Goal: Information Seeking & Learning: Find specific fact

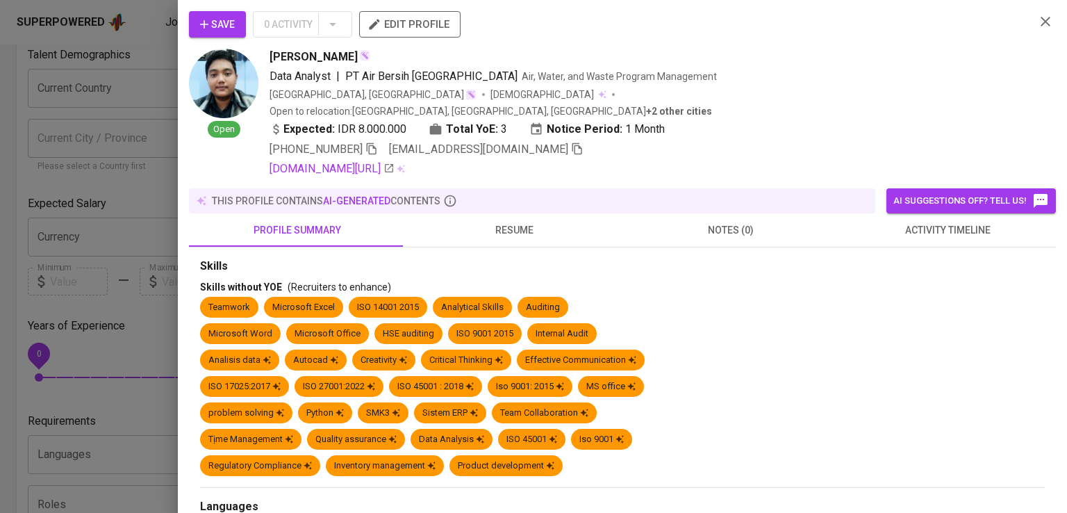
click at [94, 90] on div at bounding box center [533, 256] width 1067 height 513
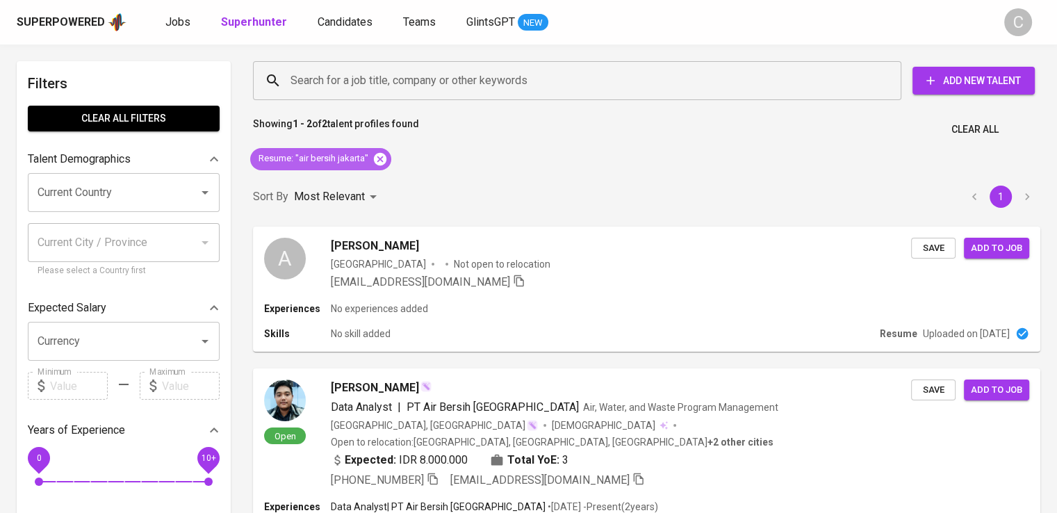
click at [375, 152] on icon at bounding box center [379, 158] width 15 height 15
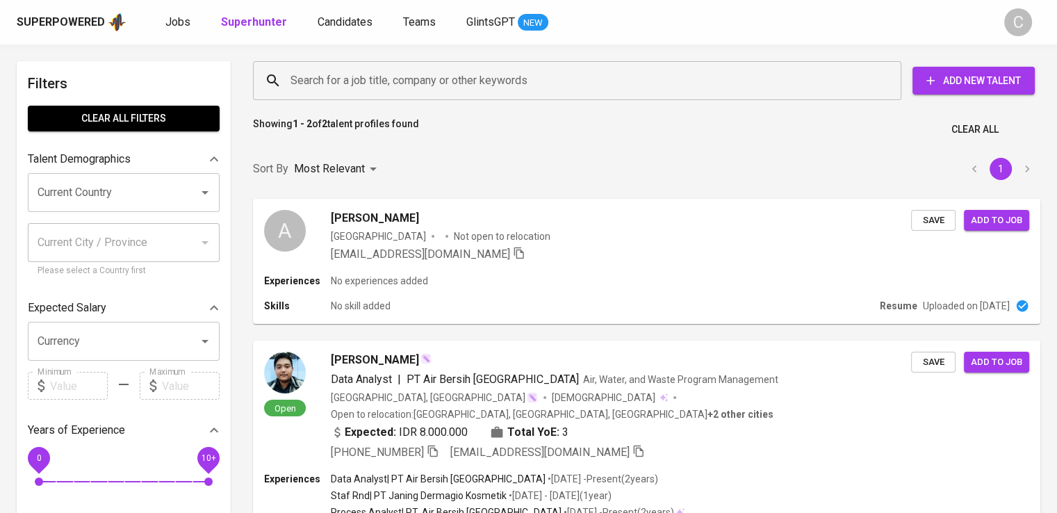
click at [433, 65] on div "Search for a job title, company or other keywords" at bounding box center [577, 80] width 648 height 39
click at [438, 98] on div "Search for a job title, company or other keywords" at bounding box center [577, 80] width 648 height 39
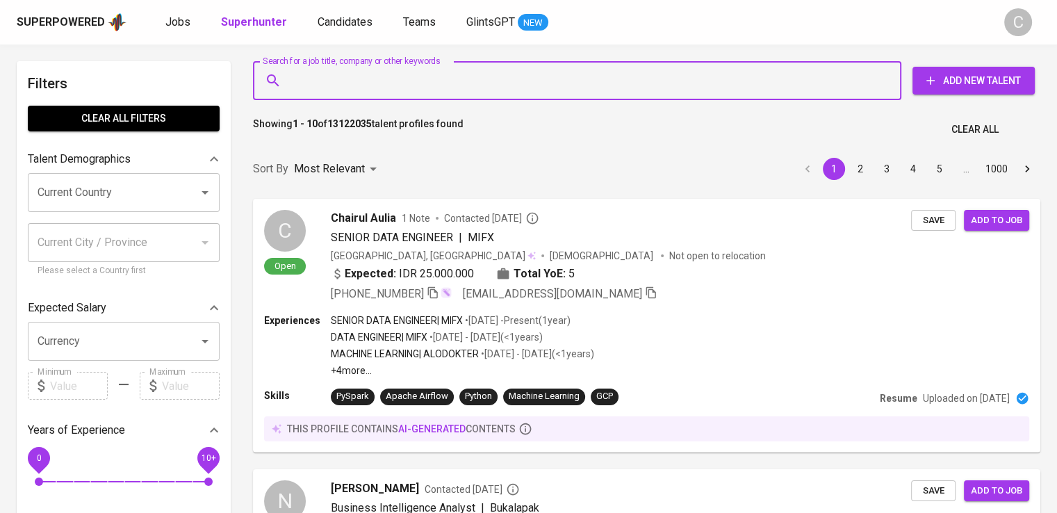
click at [442, 100] on div "Search for a job title, company or other keywords Search for a job title, compa…" at bounding box center [643, 80] width 787 height 44
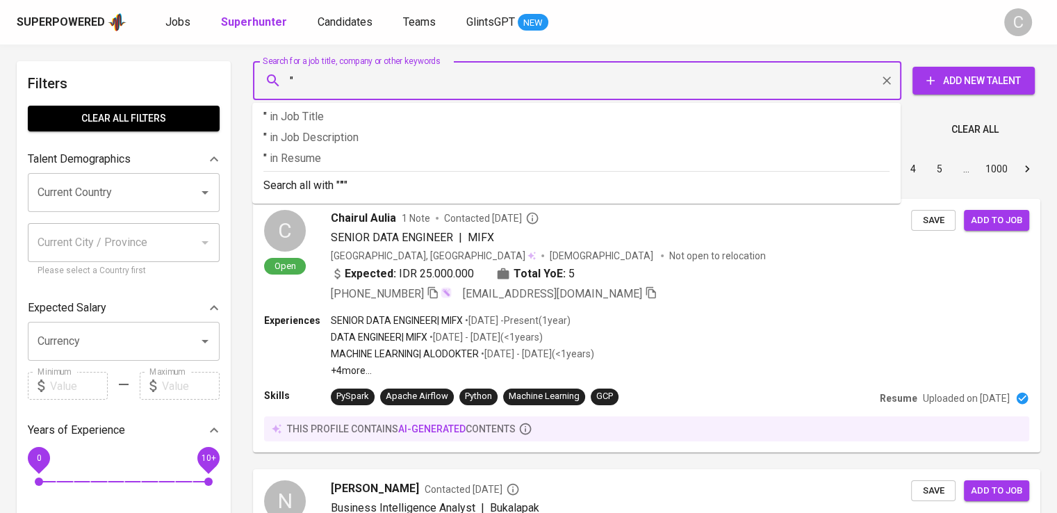
paste input "Kayo Trans Perak"
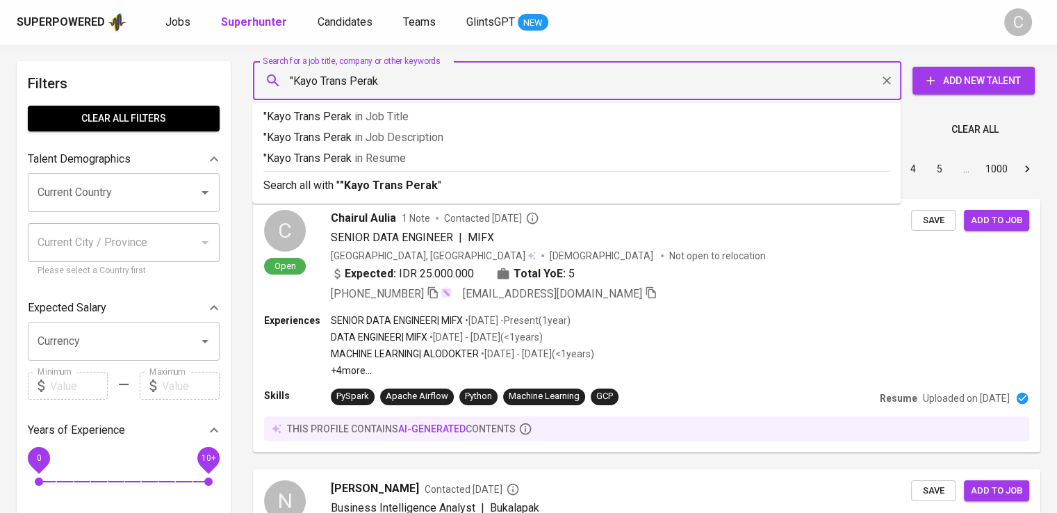
type input ""Kayo Trans Perak""
click at [438, 154] on p ""Kayo Trans Perak" in [GEOGRAPHIC_DATA]" at bounding box center [576, 158] width 626 height 17
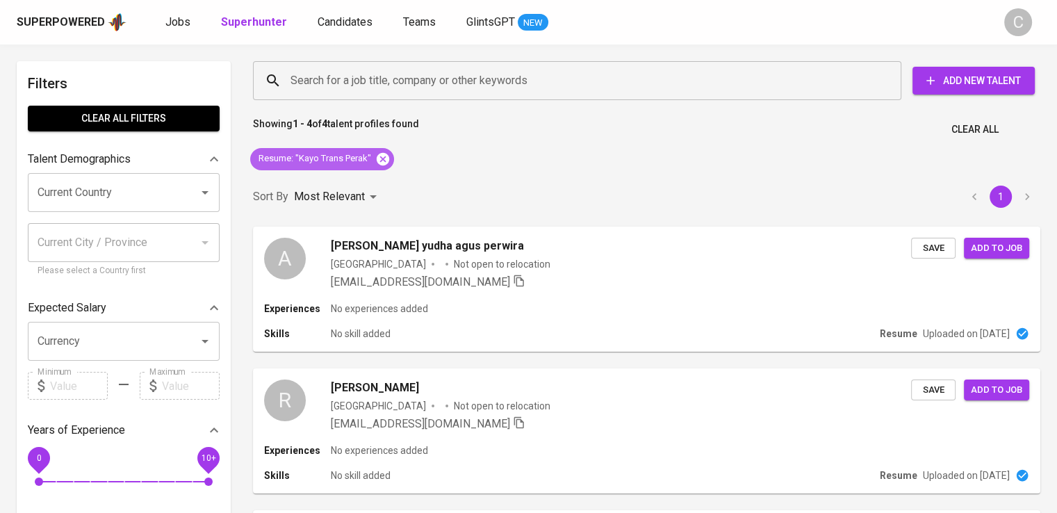
click at [385, 161] on icon at bounding box center [382, 158] width 15 height 15
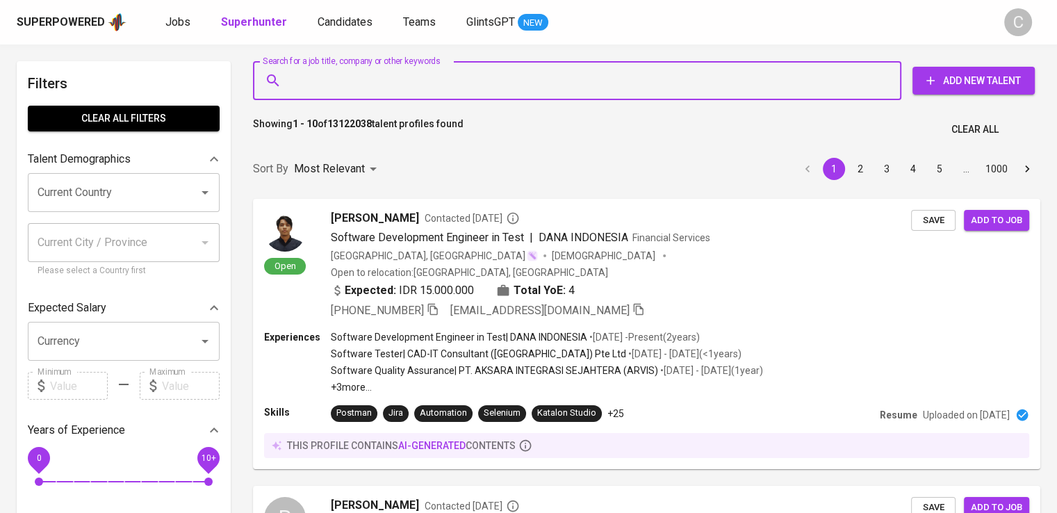
click at [452, 75] on input "Search for a job title, company or other keywords" at bounding box center [580, 80] width 587 height 26
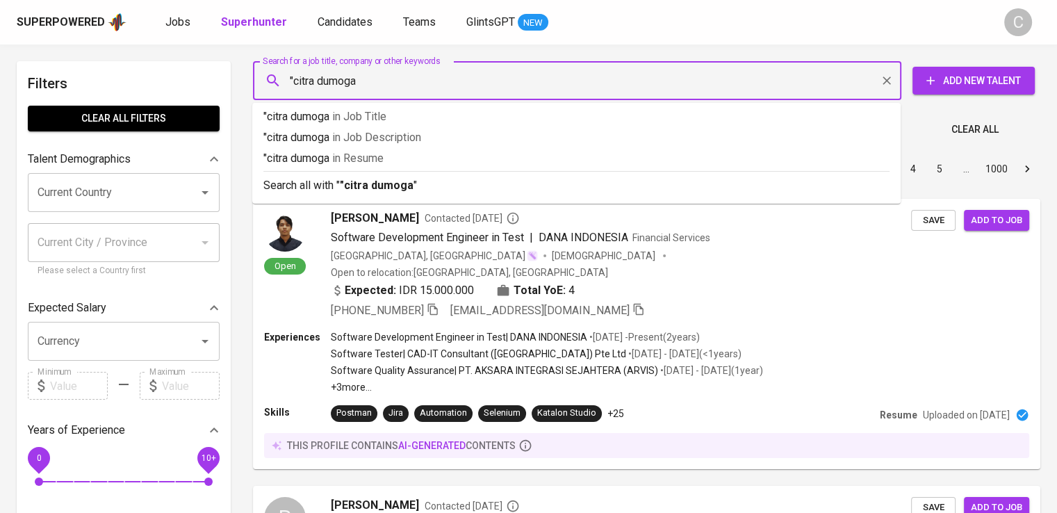
type input ""citra dumoga""
click at [440, 162] on p ""citra dumoga" in Resume" at bounding box center [576, 158] width 626 height 17
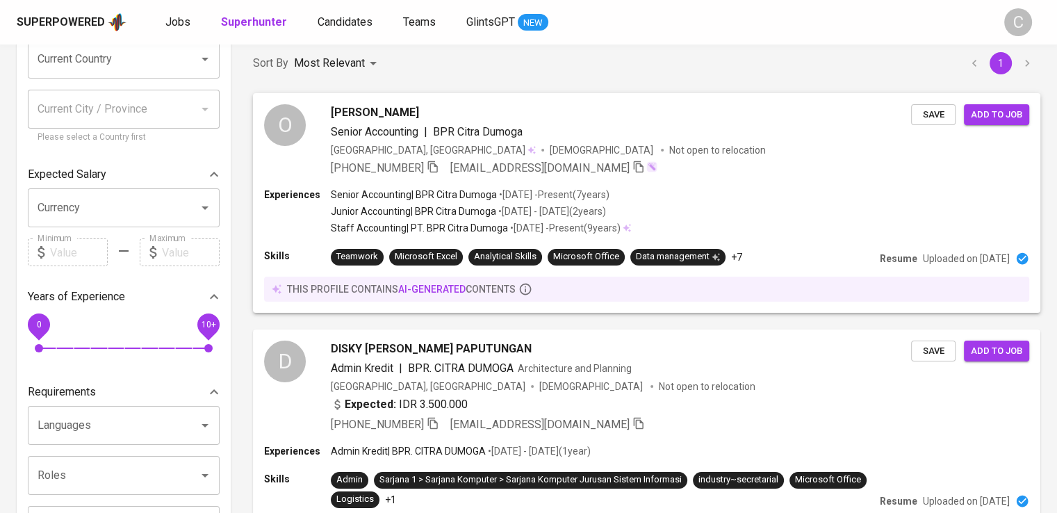
scroll to position [135, 0]
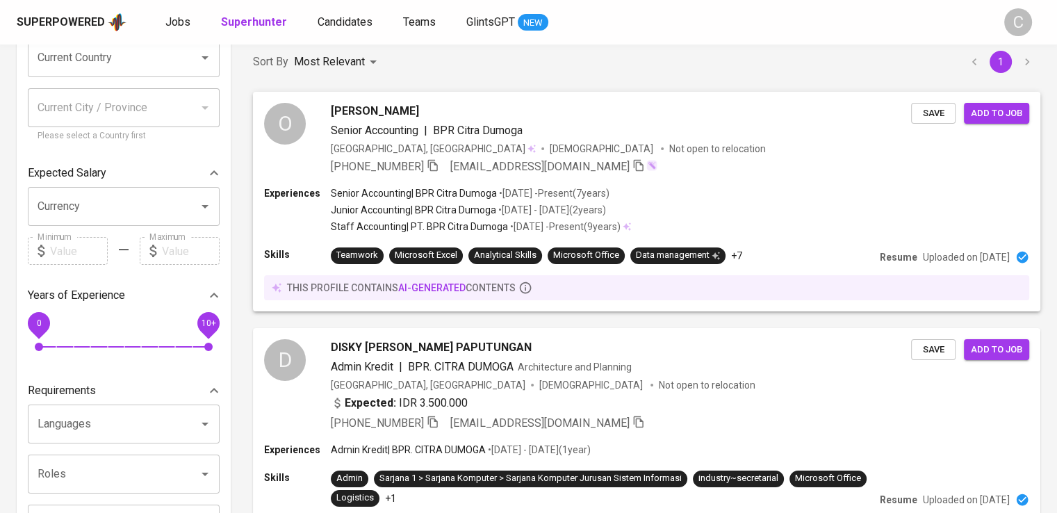
click at [526, 186] on p "• [DATE] - Present ( 7 years )" at bounding box center [553, 193] width 113 height 14
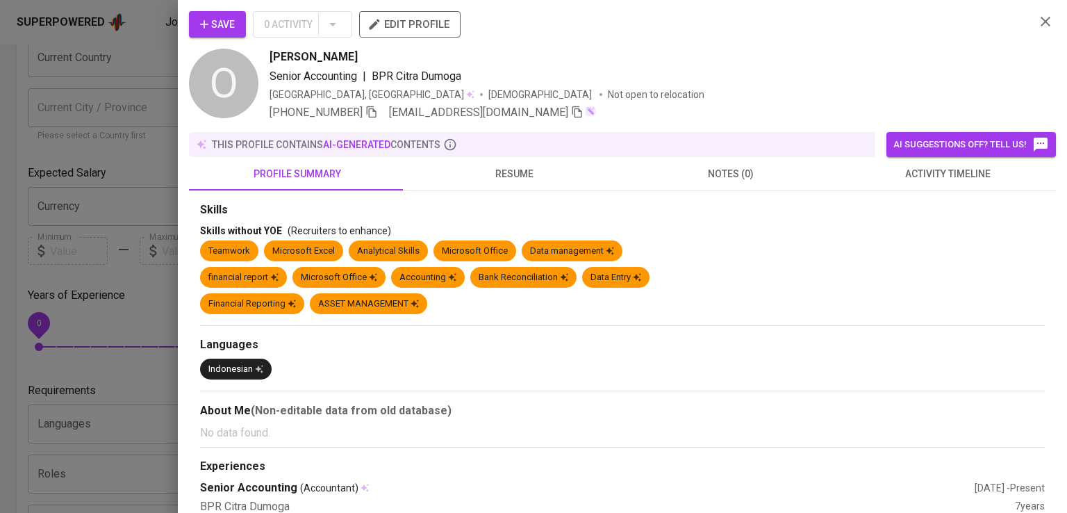
click at [766, 39] on div "Save 0 Activity edit profile" at bounding box center [606, 30] width 835 height 38
click at [371, 117] on icon "button" at bounding box center [371, 112] width 13 height 13
click at [123, 126] on div at bounding box center [533, 256] width 1067 height 513
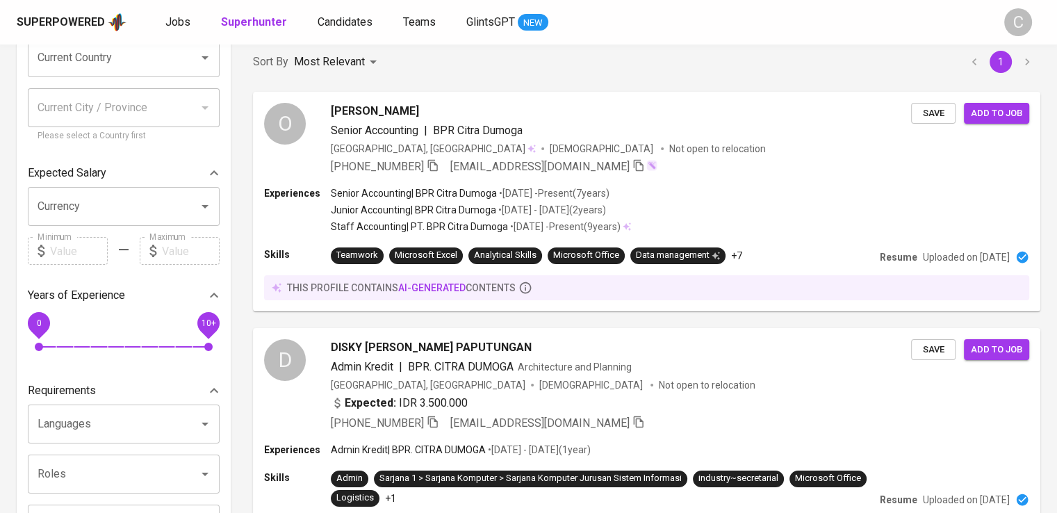
scroll to position [0, 0]
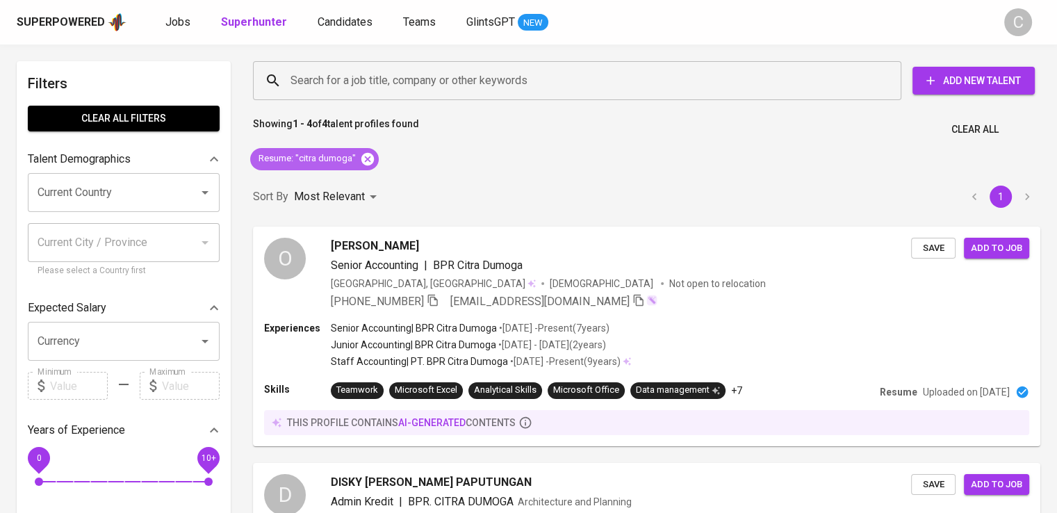
click at [363, 157] on icon at bounding box center [367, 158] width 13 height 13
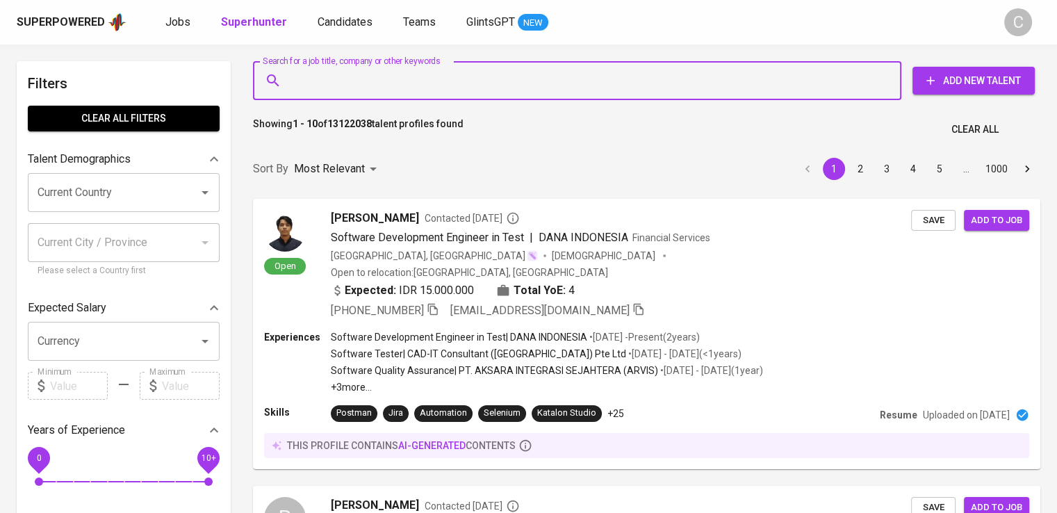
click at [326, 86] on input "Search for a job title, company or other keywords" at bounding box center [580, 80] width 587 height 26
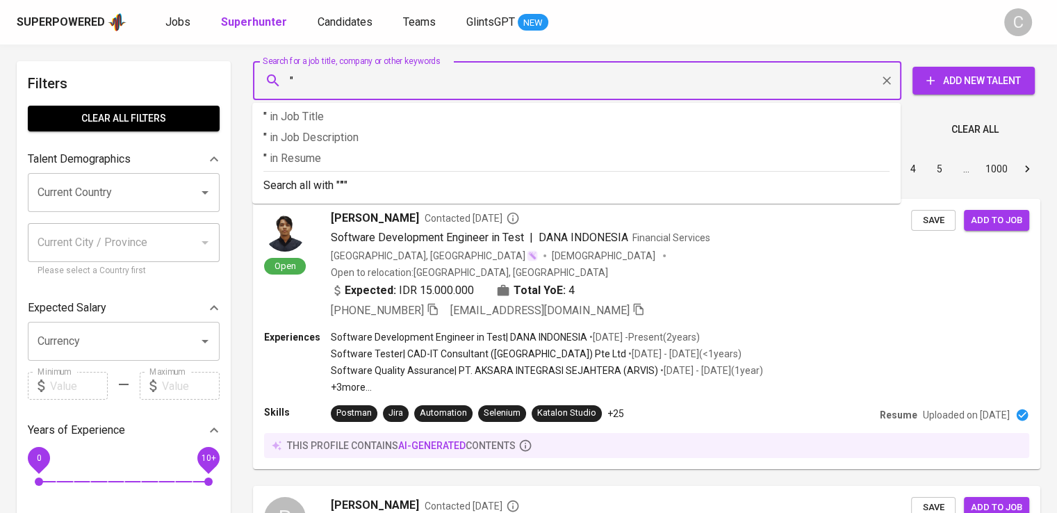
paste input "Sinar Mas Agro Resources"
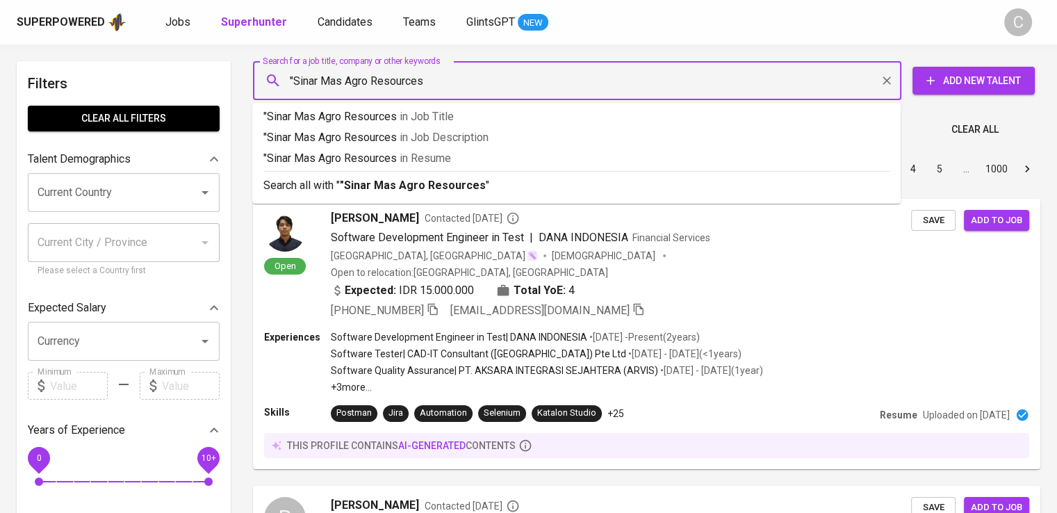
type input ""Sinar Mas Agro Resources""
click at [372, 154] on p ""Sinar Mas Agro Resources" in Resume" at bounding box center [576, 158] width 626 height 17
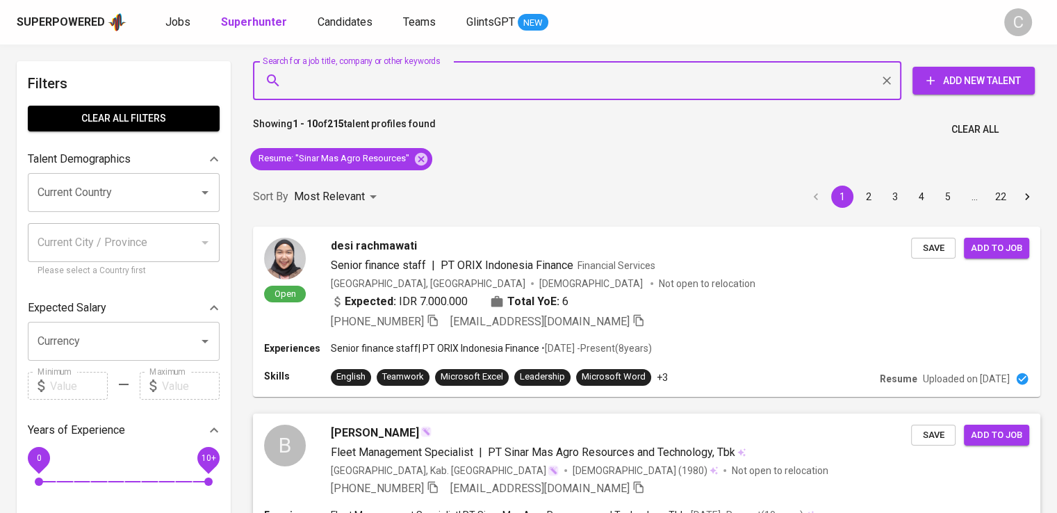
scroll to position [193, 0]
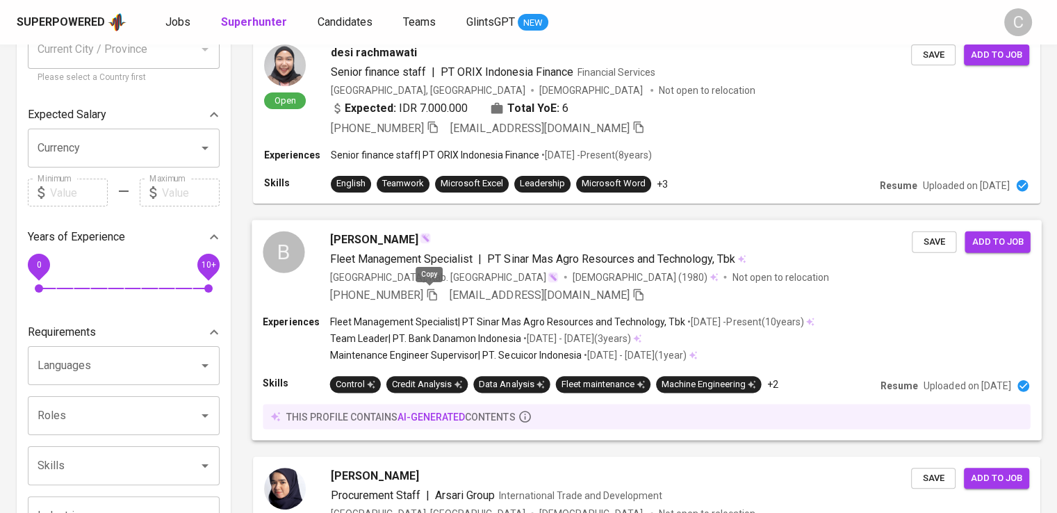
click at [427, 289] on icon "button" at bounding box center [432, 294] width 10 height 12
